Goal: Task Accomplishment & Management: Complete application form

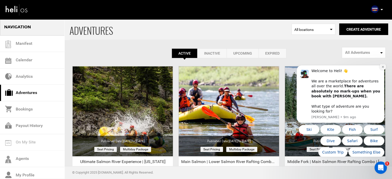
click at [383, 68] on icon "Dismiss notification" at bounding box center [382, 67] width 2 height 2
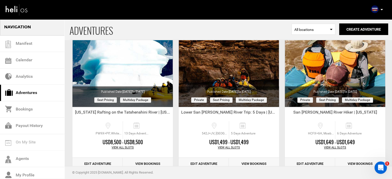
scroll to position [714, 0]
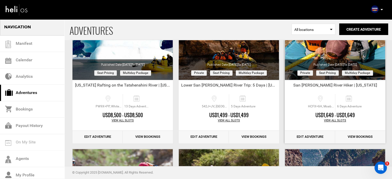
click at [342, 120] on div "View All Slots" at bounding box center [335, 120] width 100 height 4
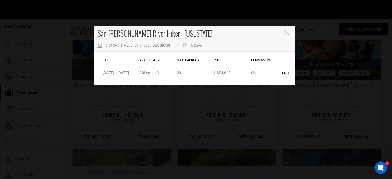
click at [285, 32] on icon "Close" at bounding box center [286, 32] width 5 height 5
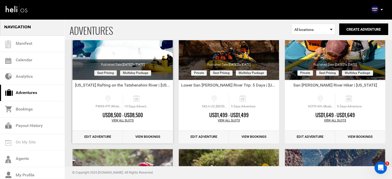
click at [122, 119] on div "View All Slots" at bounding box center [122, 120] width 100 height 4
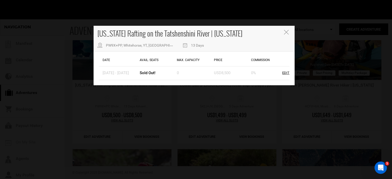
click at [284, 32] on icon "Close" at bounding box center [286, 32] width 5 height 5
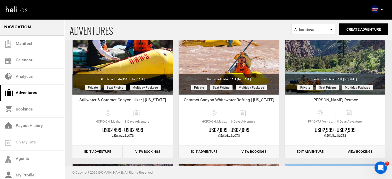
scroll to position [859, 0]
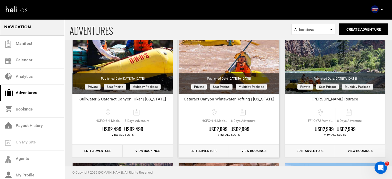
click at [226, 133] on div "View All Slots" at bounding box center [228, 135] width 100 height 4
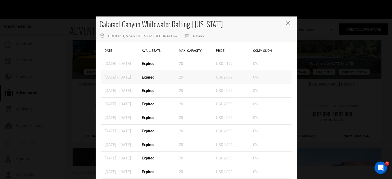
scroll to position [0, 0]
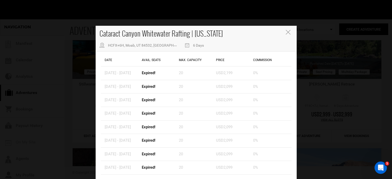
click at [286, 31] on icon "Close" at bounding box center [288, 32] width 5 height 5
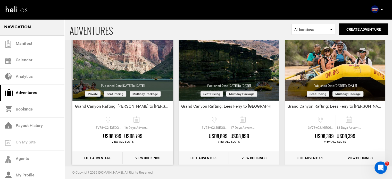
scroll to position [1330, 0]
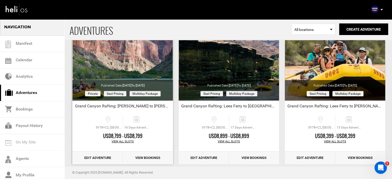
click at [95, 156] on link "Edit Adventure" at bounding box center [97, 158] width 50 height 13
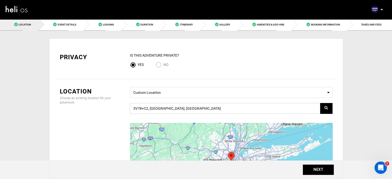
click at [218, 110] on input "3V78+C2, [GEOGRAPHIC_DATA], [GEOGRAPHIC_DATA]" at bounding box center [231, 108] width 202 height 11
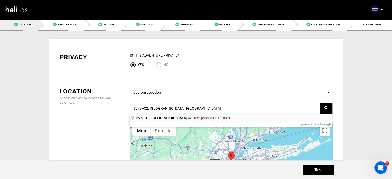
type input "3V78+C2, [GEOGRAPHIC_DATA], [GEOGRAPHIC_DATA]"
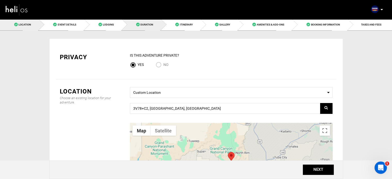
click at [156, 25] on link "Duration" at bounding box center [141, 25] width 39 height 12
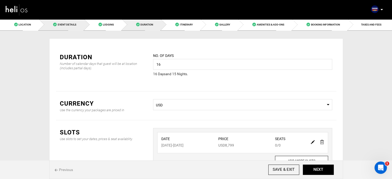
click at [66, 22] on link "Event Details" at bounding box center [61, 25] width 45 height 12
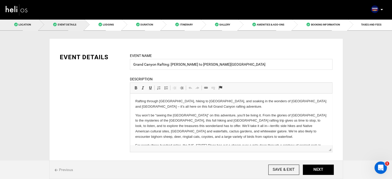
click at [21, 28] on link "Location" at bounding box center [19, 25] width 39 height 12
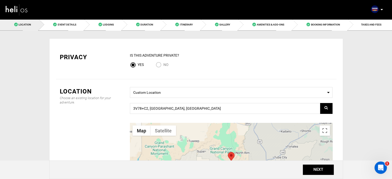
click at [161, 65] on input "No" at bounding box center [160, 65] width 8 height 7
radio input "true"
radio input "false"
click at [322, 169] on button "NEXT" at bounding box center [318, 170] width 31 height 10
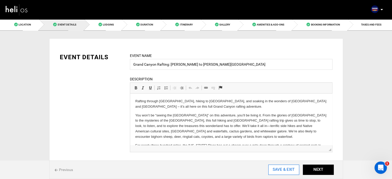
click at [288, 171] on input "SAVE & EXIT" at bounding box center [283, 170] width 31 height 10
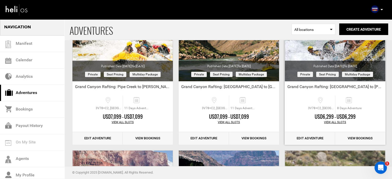
scroll to position [1204, 0]
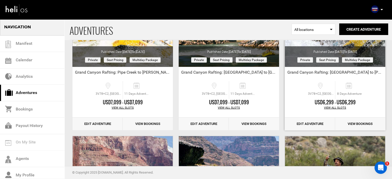
click at [318, 122] on link "Edit Adventure" at bounding box center [310, 124] width 50 height 13
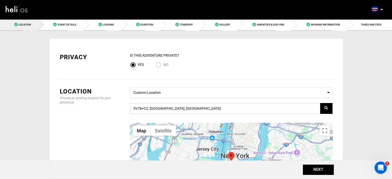
click at [221, 109] on input "3V78+C2, [GEOGRAPHIC_DATA], [GEOGRAPHIC_DATA]" at bounding box center [231, 108] width 202 height 11
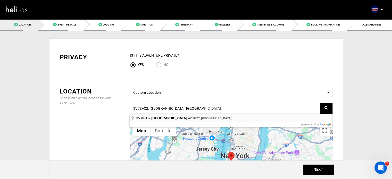
type input "3V78+C2, [GEOGRAPHIC_DATA], [GEOGRAPHIC_DATA]"
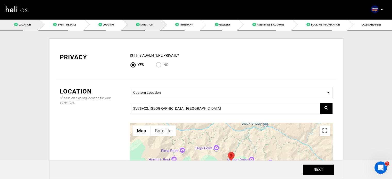
click at [148, 21] on link "Duration" at bounding box center [141, 25] width 39 height 12
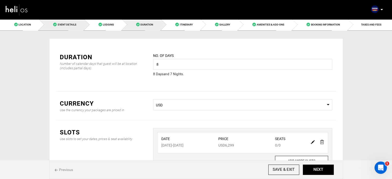
click at [70, 30] on link "Event Details" at bounding box center [61, 25] width 45 height 12
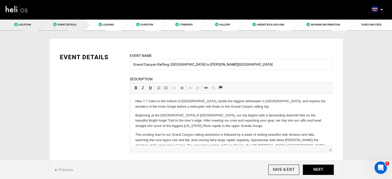
click at [30, 24] on span "Location" at bounding box center [25, 24] width 12 height 3
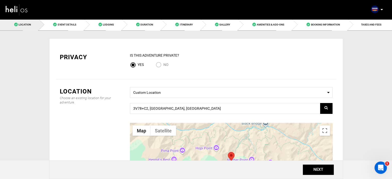
click at [165, 67] on label "No" at bounding box center [162, 65] width 13 height 6
click at [163, 67] on input "No" at bounding box center [160, 65] width 8 height 7
radio input "true"
radio input "false"
click at [329, 170] on button "NEXT" at bounding box center [318, 170] width 31 height 10
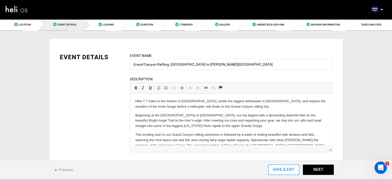
click at [275, 171] on input "SAVE & EXIT" at bounding box center [283, 170] width 31 height 10
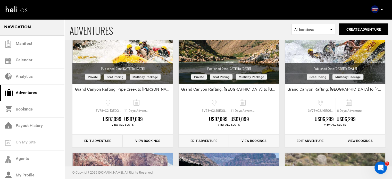
scroll to position [1196, 0]
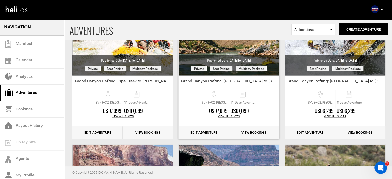
click at [208, 134] on link "Edit Adventure" at bounding box center [203, 132] width 50 height 13
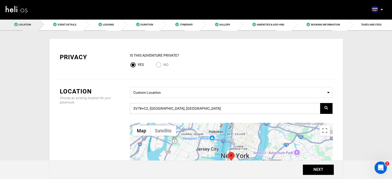
click at [220, 110] on input "3V78+C2, [GEOGRAPHIC_DATA], [GEOGRAPHIC_DATA]" at bounding box center [231, 108] width 202 height 11
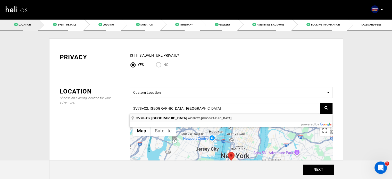
type input "3V78+C2, [GEOGRAPHIC_DATA], [GEOGRAPHIC_DATA]"
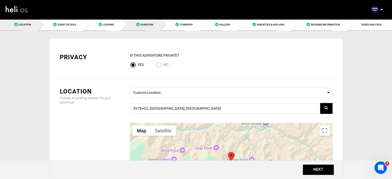
click at [146, 23] on span "Duration" at bounding box center [146, 24] width 13 height 3
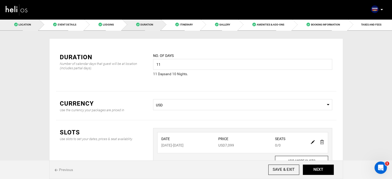
click at [23, 25] on span "Location" at bounding box center [25, 24] width 12 height 3
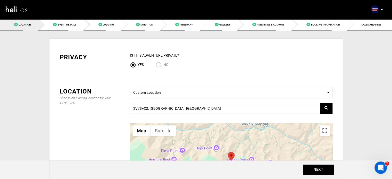
click at [160, 64] on input "No" at bounding box center [160, 65] width 8 height 7
radio input "true"
radio input "false"
click at [312, 171] on button "NEXT" at bounding box center [318, 170] width 31 height 10
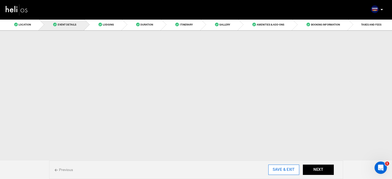
click at [278, 168] on input "SAVE & EXIT" at bounding box center [283, 170] width 31 height 10
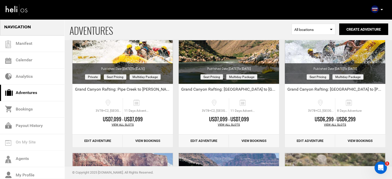
scroll to position [1208, 0]
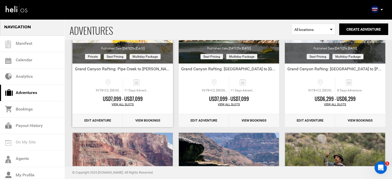
click at [104, 121] on link "Edit Adventure" at bounding box center [97, 120] width 50 height 13
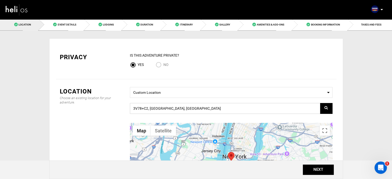
click at [214, 106] on input "3V78+C2, [GEOGRAPHIC_DATA], [GEOGRAPHIC_DATA]" at bounding box center [231, 108] width 202 height 11
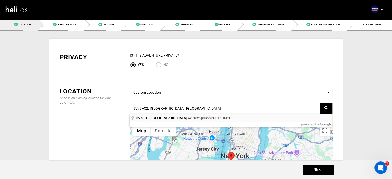
type input "3V78+C2, [GEOGRAPHIC_DATA], [GEOGRAPHIC_DATA]"
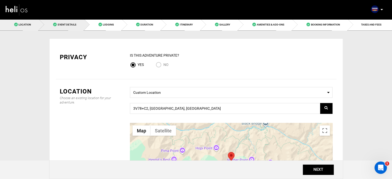
click at [76, 21] on link "Event Details" at bounding box center [61, 25] width 45 height 12
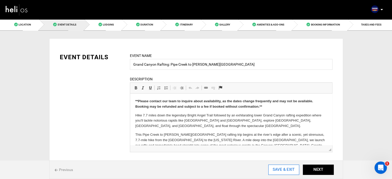
click at [277, 171] on input "SAVE & EXIT" at bounding box center [283, 170] width 31 height 10
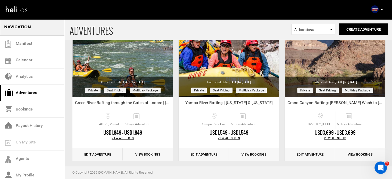
scroll to position [1018, 0]
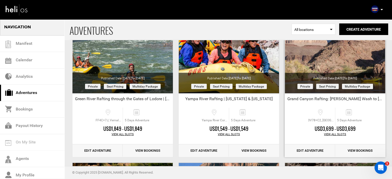
click at [335, 134] on div "View All Slots" at bounding box center [335, 134] width 100 height 4
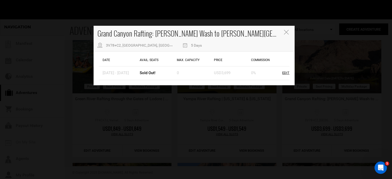
click at [286, 33] on icon "Close" at bounding box center [286, 32] width 5 height 5
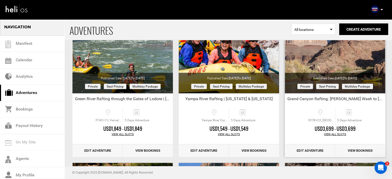
click at [315, 151] on link "Edit Adventure" at bounding box center [310, 150] width 50 height 13
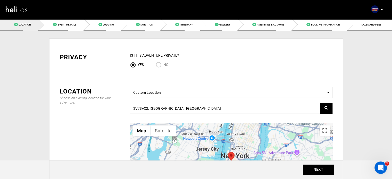
click at [219, 107] on input "3V78+C2, [GEOGRAPHIC_DATA], [GEOGRAPHIC_DATA]" at bounding box center [231, 108] width 202 height 11
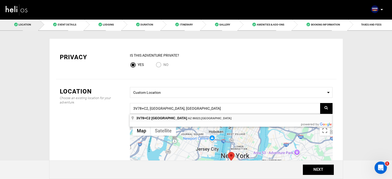
type input "3V78+C2, [GEOGRAPHIC_DATA], [GEOGRAPHIC_DATA]"
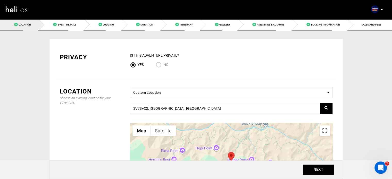
click at [162, 65] on input "No" at bounding box center [160, 65] width 8 height 7
radio input "true"
radio input "false"
click at [317, 169] on button "NEXT" at bounding box center [318, 170] width 31 height 10
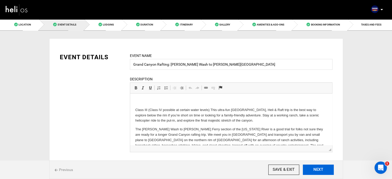
click at [316, 169] on button "NEXT" at bounding box center [318, 170] width 31 height 10
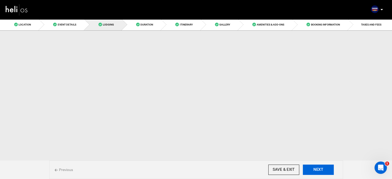
click at [316, 169] on button "NEXT" at bounding box center [318, 170] width 31 height 10
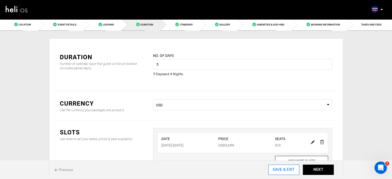
click at [285, 169] on input "SAVE & EXIT" at bounding box center [283, 170] width 31 height 10
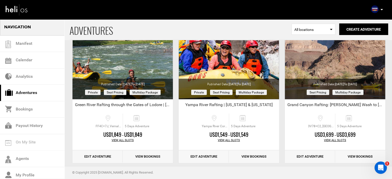
scroll to position [1023, 0]
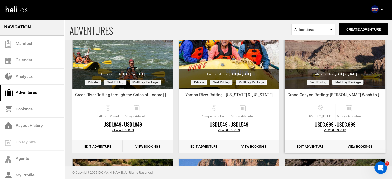
click at [304, 145] on link "Edit Adventure" at bounding box center [310, 146] width 50 height 13
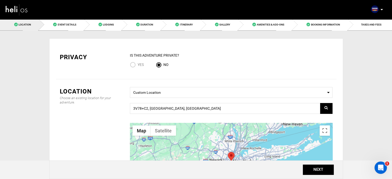
click at [136, 65] on input "Yes" at bounding box center [134, 65] width 8 height 7
radio input "true"
radio input "false"
click at [311, 168] on button "NEXT" at bounding box center [318, 170] width 31 height 10
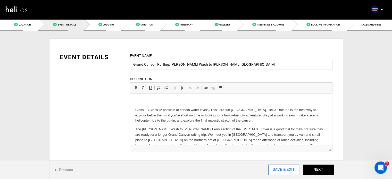
click at [285, 171] on input "SAVE & EXIT" at bounding box center [283, 170] width 31 height 10
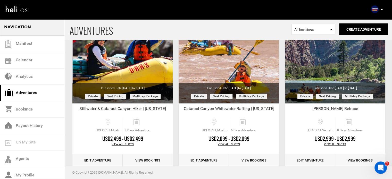
scroll to position [858, 0]
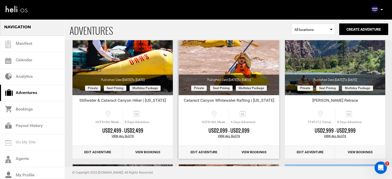
click at [227, 136] on div "View All Slots" at bounding box center [228, 136] width 100 height 4
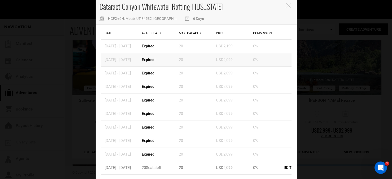
scroll to position [0, 0]
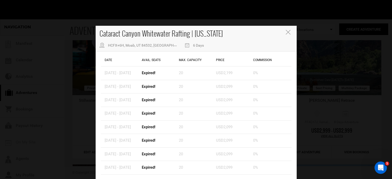
click at [287, 32] on icon "Close" at bounding box center [288, 32] width 5 height 5
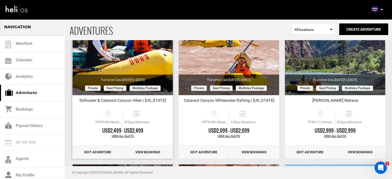
click at [120, 135] on div "View All Slots" at bounding box center [122, 136] width 100 height 4
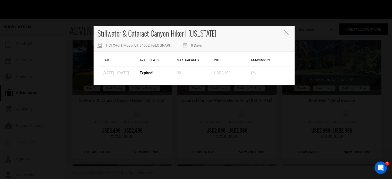
click at [287, 32] on icon "Close" at bounding box center [286, 32] width 5 height 5
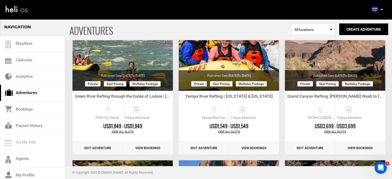
scroll to position [1027, 0]
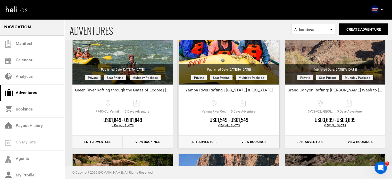
click at [226, 125] on div "View All Slots" at bounding box center [228, 126] width 100 height 4
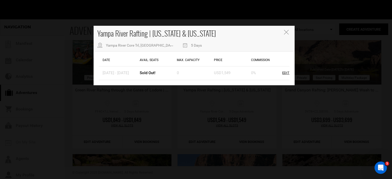
click at [289, 32] on button "Close" at bounding box center [287, 32] width 6 height 5
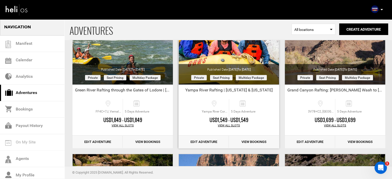
click at [200, 139] on link "Edit Adventure" at bounding box center [203, 142] width 50 height 13
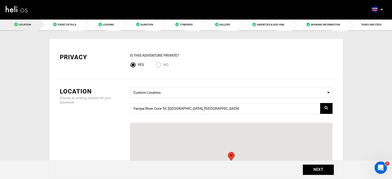
click at [161, 65] on input "No" at bounding box center [160, 65] width 8 height 7
radio input "true"
radio input "false"
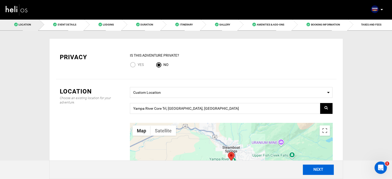
click at [311, 168] on button "NEXT" at bounding box center [318, 170] width 31 height 10
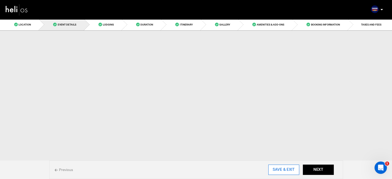
click at [286, 169] on input "SAVE & EXIT" at bounding box center [283, 170] width 31 height 10
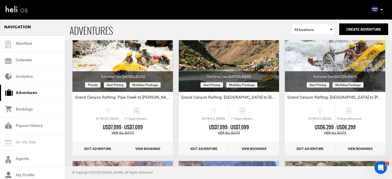
scroll to position [1175, 0]
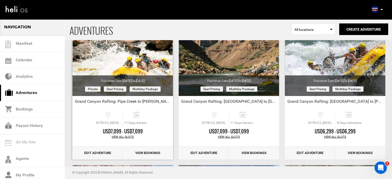
click at [130, 135] on div "View All Slots" at bounding box center [122, 137] width 100 height 4
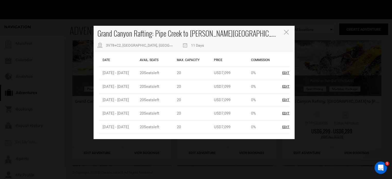
click at [282, 31] on div "Grand Canyon Rafting: Pipe Creek to [PERSON_NAME][GEOGRAPHIC_DATA] 3V78+C2, [GE…" at bounding box center [193, 39] width 201 height 26
click at [285, 30] on icon "Close" at bounding box center [286, 32] width 5 height 5
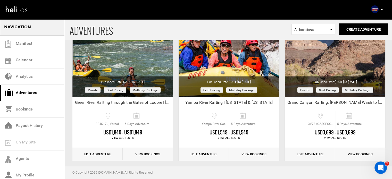
scroll to position [1031, 0]
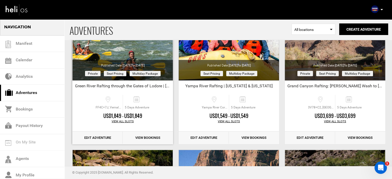
click at [125, 120] on div "View All Slots" at bounding box center [122, 122] width 100 height 4
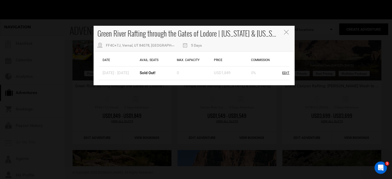
click at [286, 32] on icon "Close" at bounding box center [286, 32] width 5 height 5
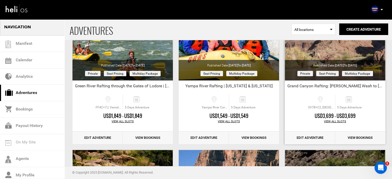
click at [328, 120] on div "View All Slots" at bounding box center [335, 122] width 100 height 4
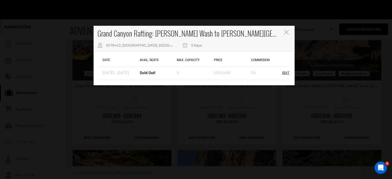
click at [284, 31] on icon "Close" at bounding box center [286, 32] width 5 height 5
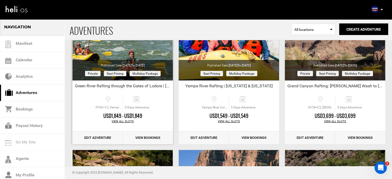
click at [102, 137] on link "Edit Adventure" at bounding box center [97, 138] width 50 height 13
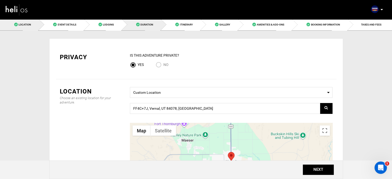
click at [156, 25] on link "Duration" at bounding box center [141, 25] width 39 height 12
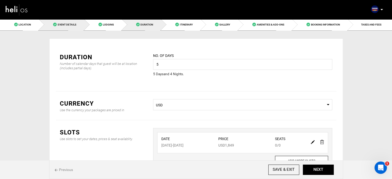
click at [64, 28] on link "Event Details" at bounding box center [61, 25] width 45 height 12
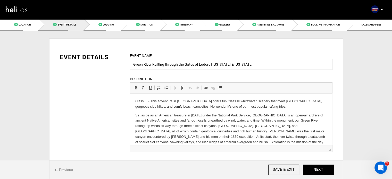
click at [21, 30] on ul "Location Event Details Lodging Duration Itinerary Gallery Amenities & Add-Ons B…" at bounding box center [196, 25] width 392 height 12
click at [33, 28] on link "Location" at bounding box center [19, 25] width 39 height 12
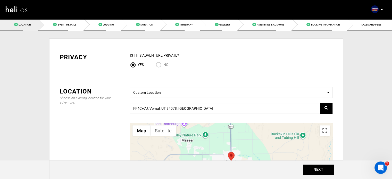
click at [161, 64] on input "No" at bounding box center [160, 65] width 8 height 7
radio input "true"
radio input "false"
click at [312, 170] on button "NEXT" at bounding box center [318, 170] width 31 height 10
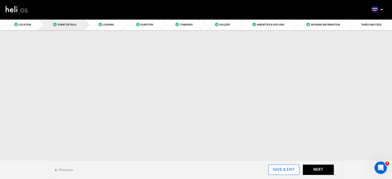
click at [286, 171] on input "SAVE & EXIT" at bounding box center [283, 170] width 31 height 10
